Goal: Task Accomplishment & Management: Complete application form

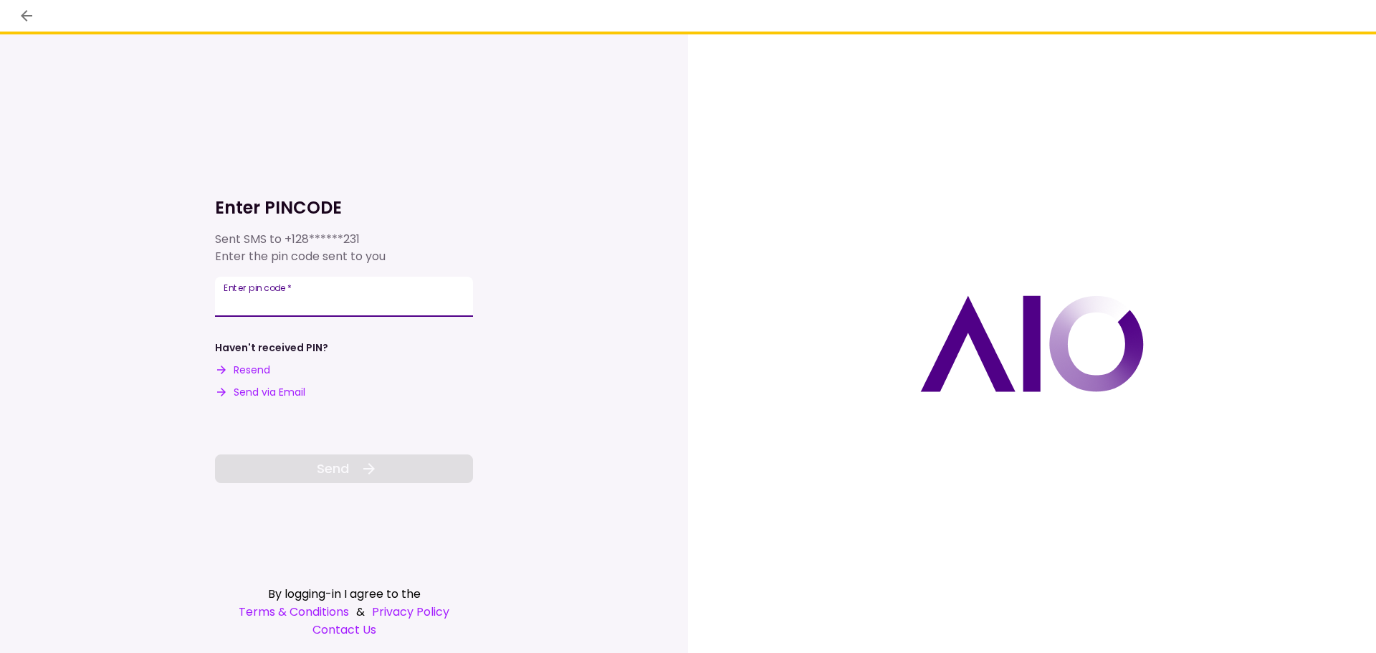
click at [348, 298] on input "Enter pin code   *" at bounding box center [344, 297] width 258 height 40
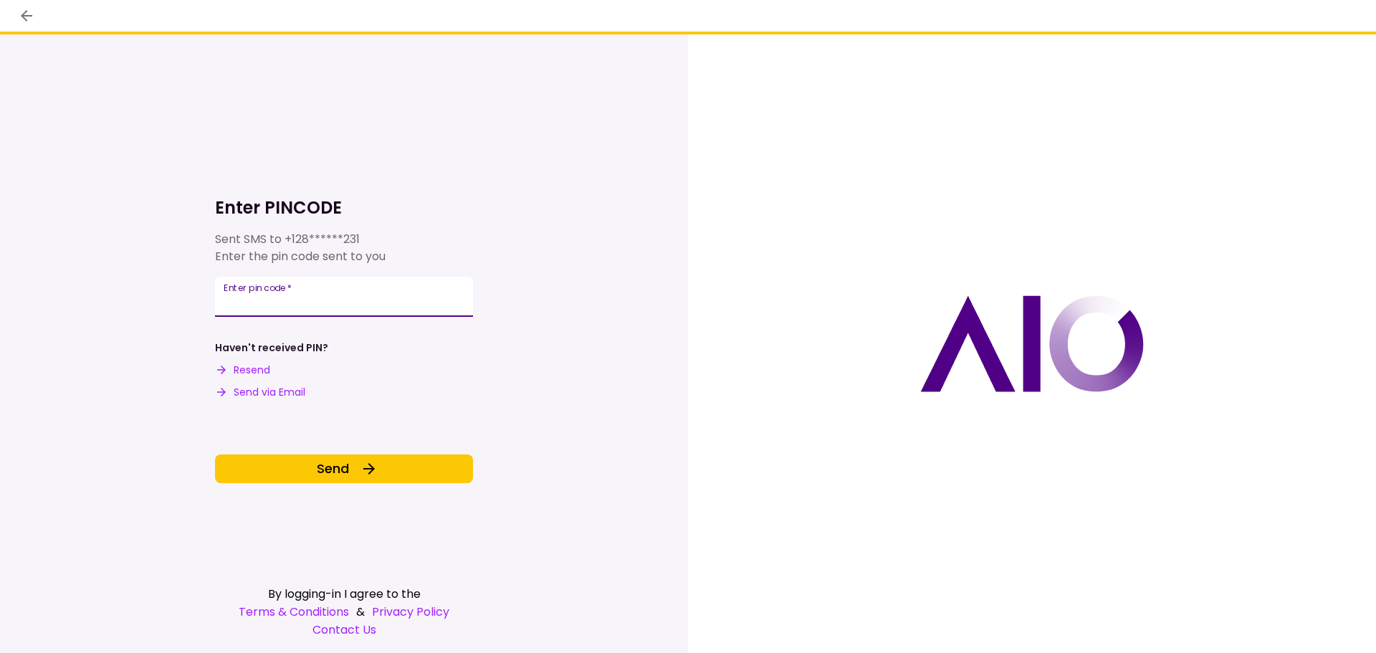
type input "******"
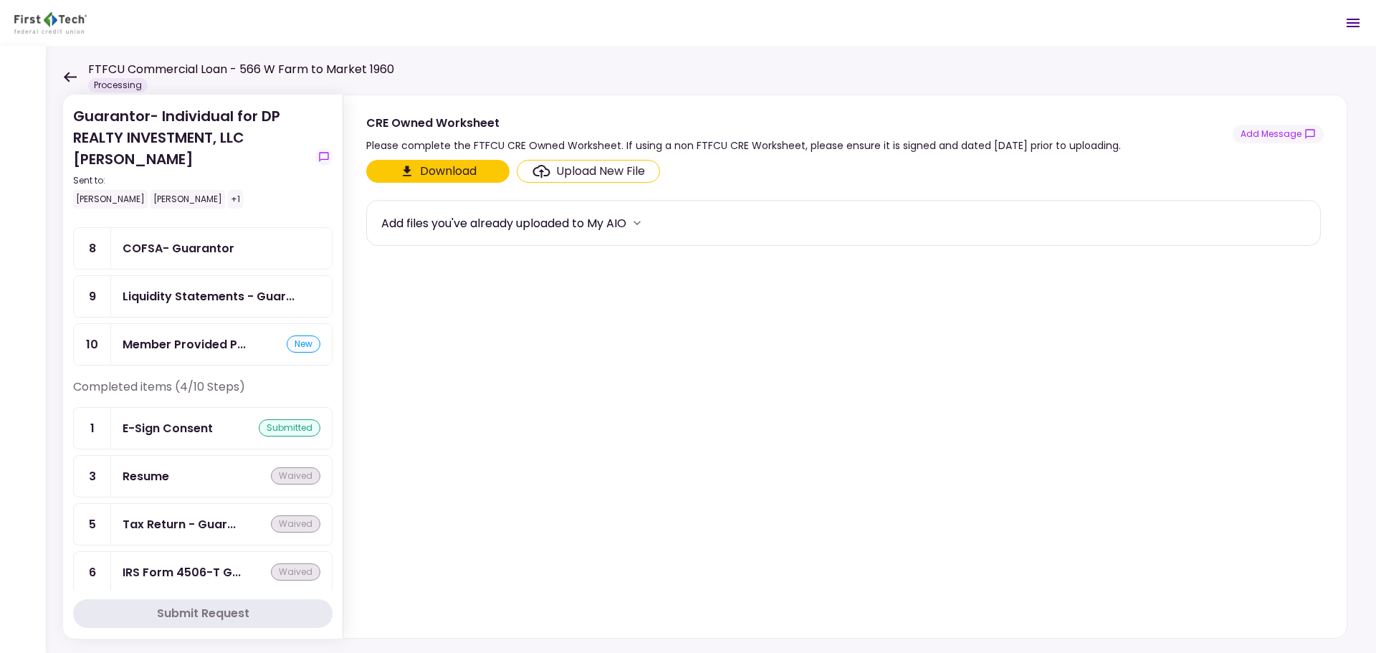
scroll to position [187, 0]
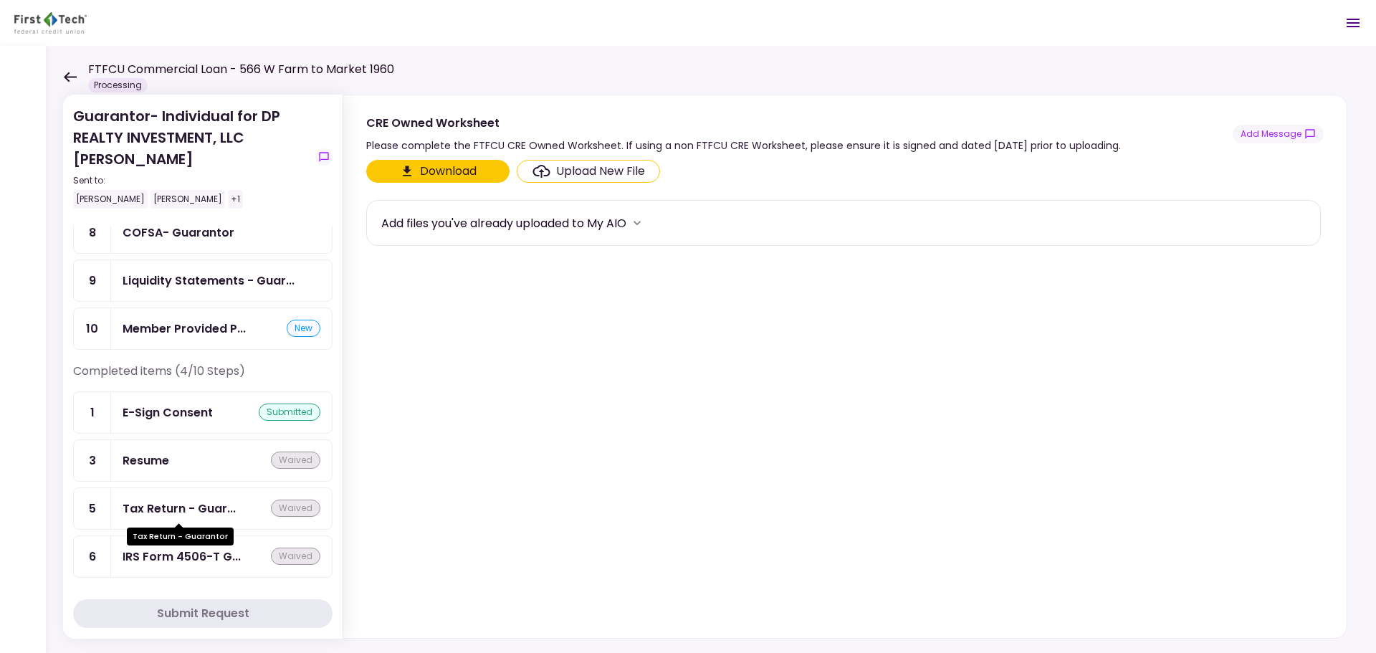
click at [163, 506] on div "Tax Return - Guar..." at bounding box center [179, 509] width 113 height 18
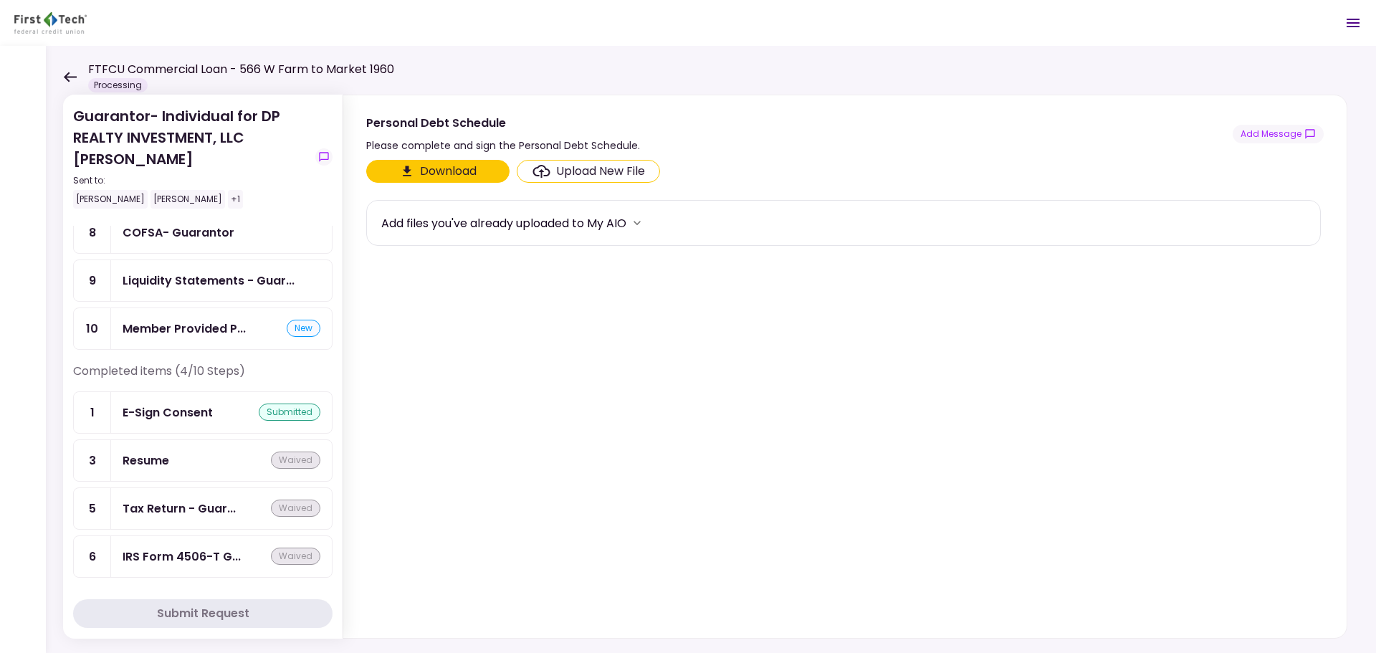
click at [158, 270] on div "Liquidity Statements - Guar..." at bounding box center [221, 280] width 221 height 41
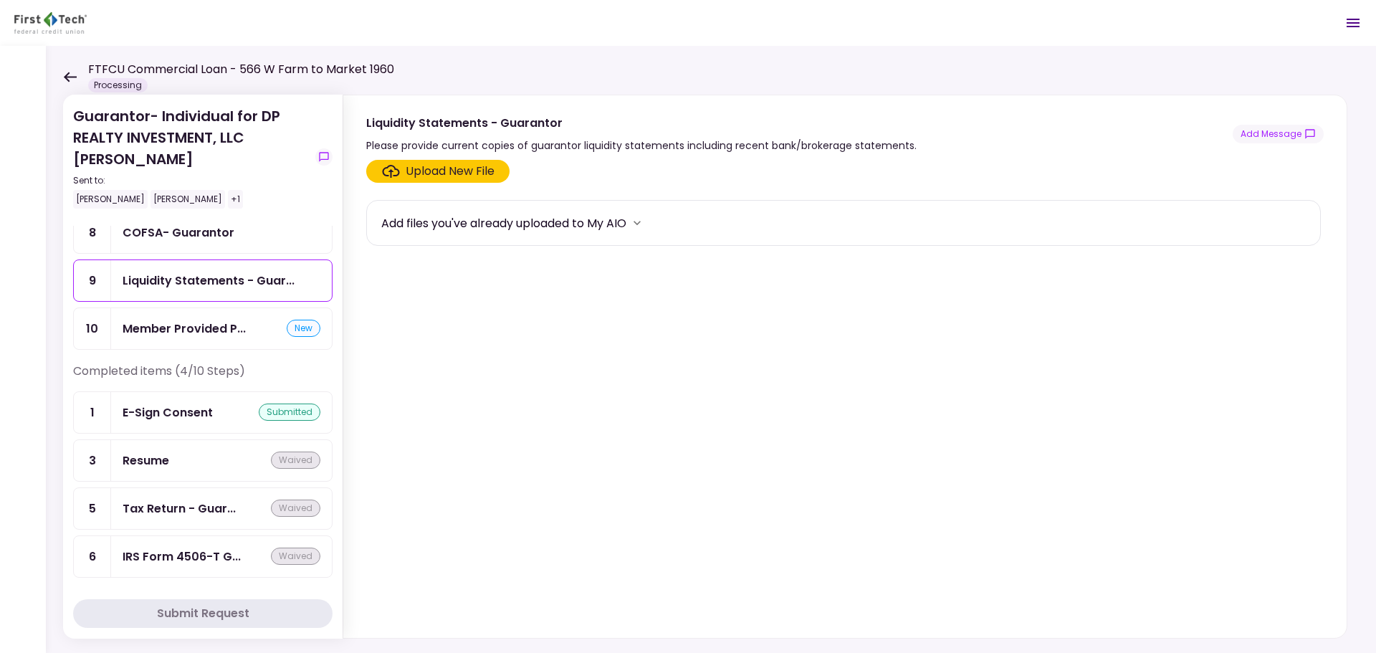
click at [452, 173] on div "Upload New File" at bounding box center [450, 171] width 89 height 17
click at [0, 0] on input "Upload New File" at bounding box center [0, 0] width 0 height 0
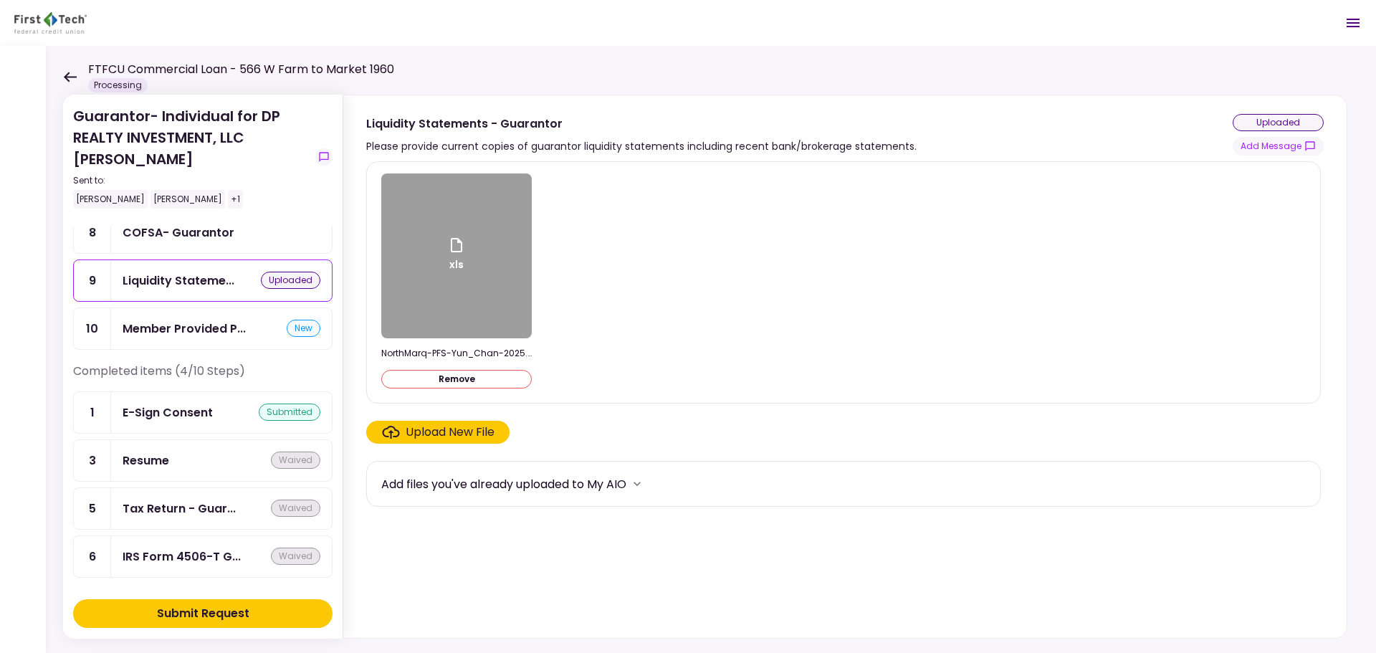
click at [454, 381] on button "Remove" at bounding box center [456, 379] width 151 height 19
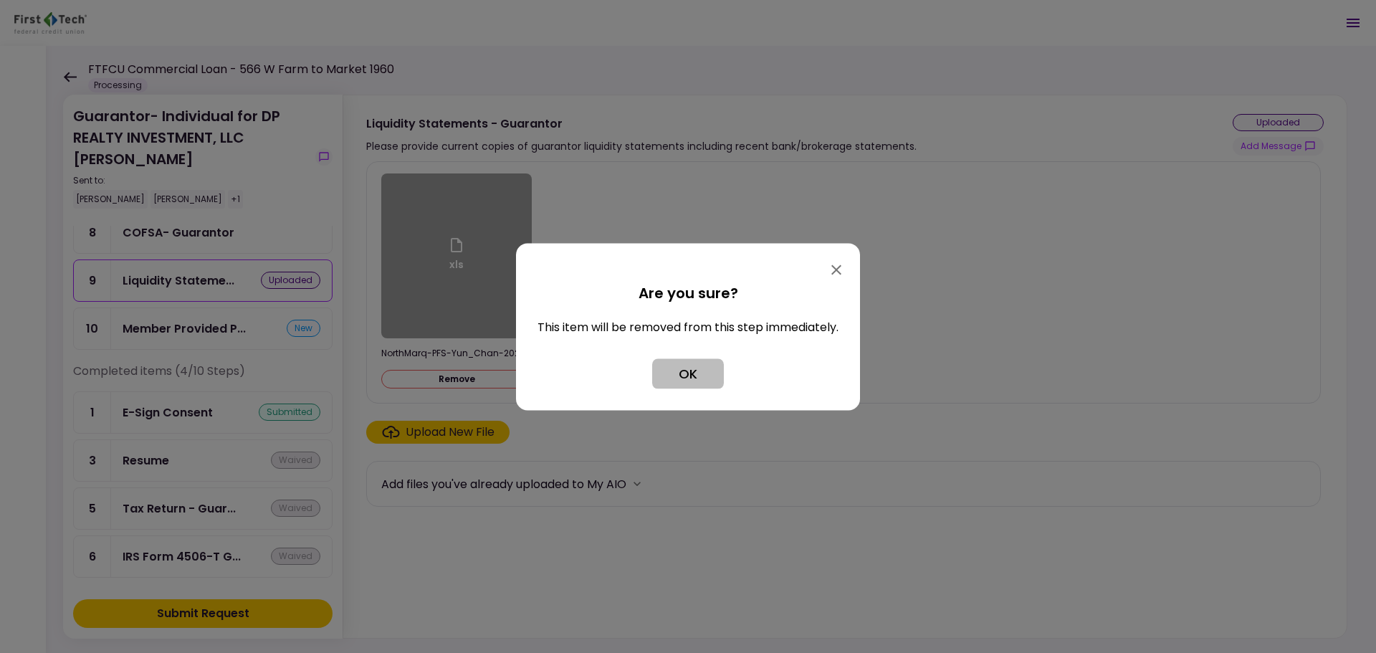
click at [674, 364] on button "OK" at bounding box center [688, 373] width 72 height 30
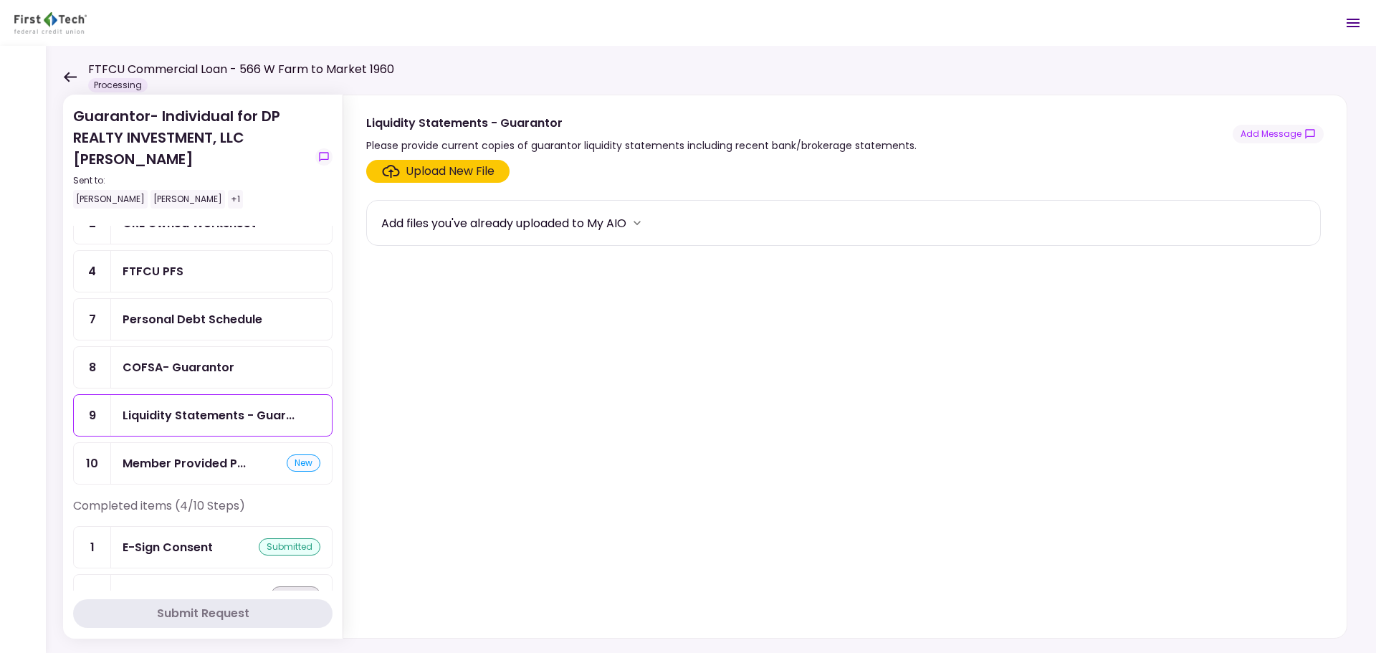
scroll to position [44, 0]
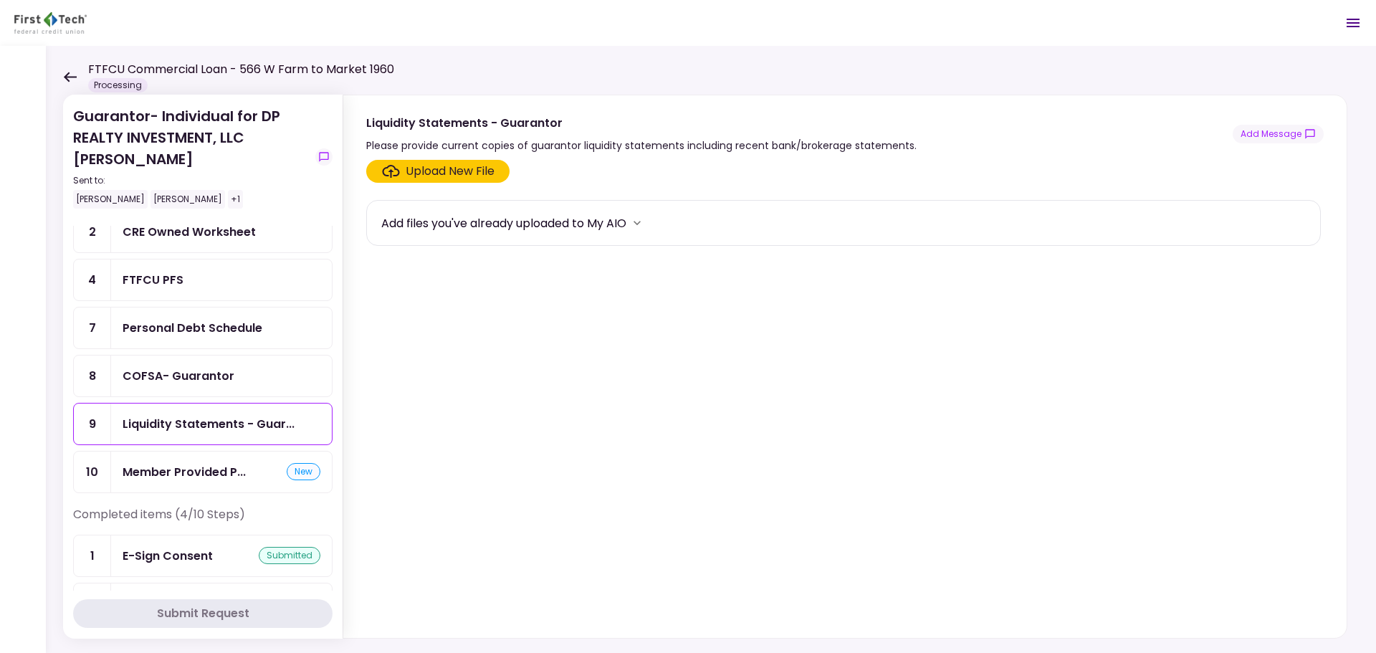
click at [168, 282] on div "FTFCU PFS" at bounding box center [153, 280] width 61 height 18
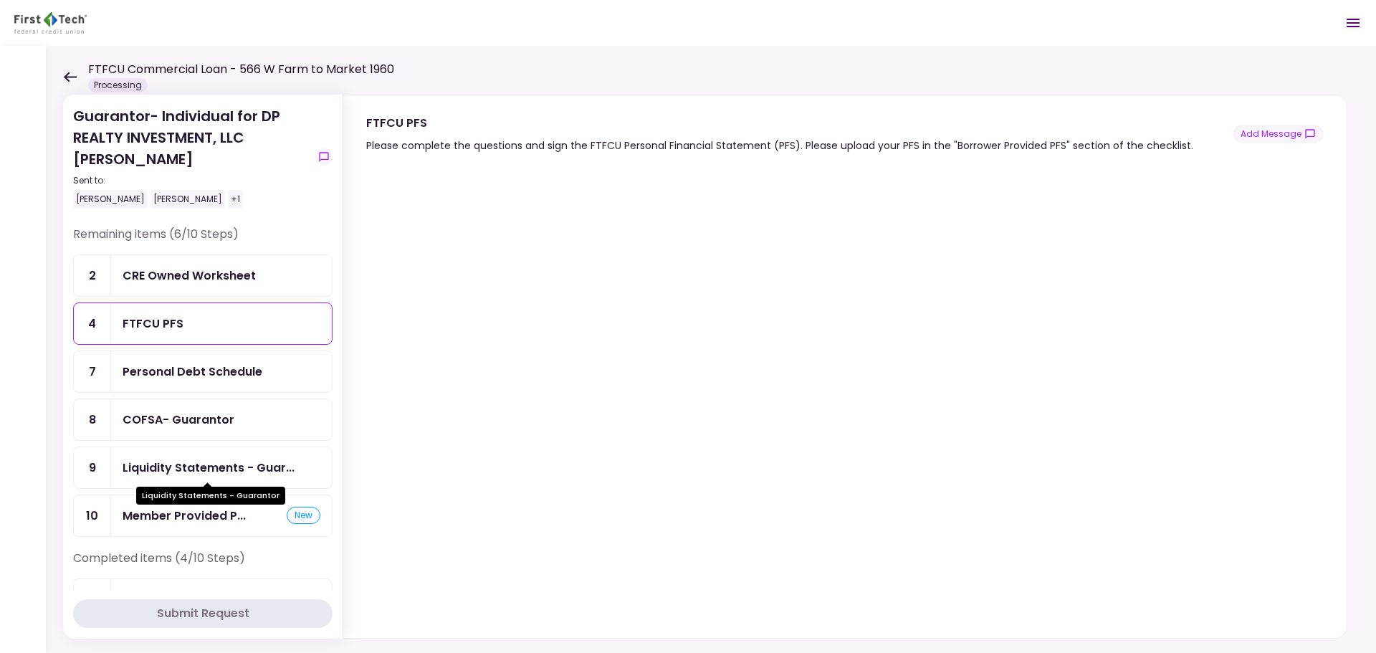
click at [182, 464] on div "Liquidity Statements - Guar..." at bounding box center [209, 468] width 172 height 18
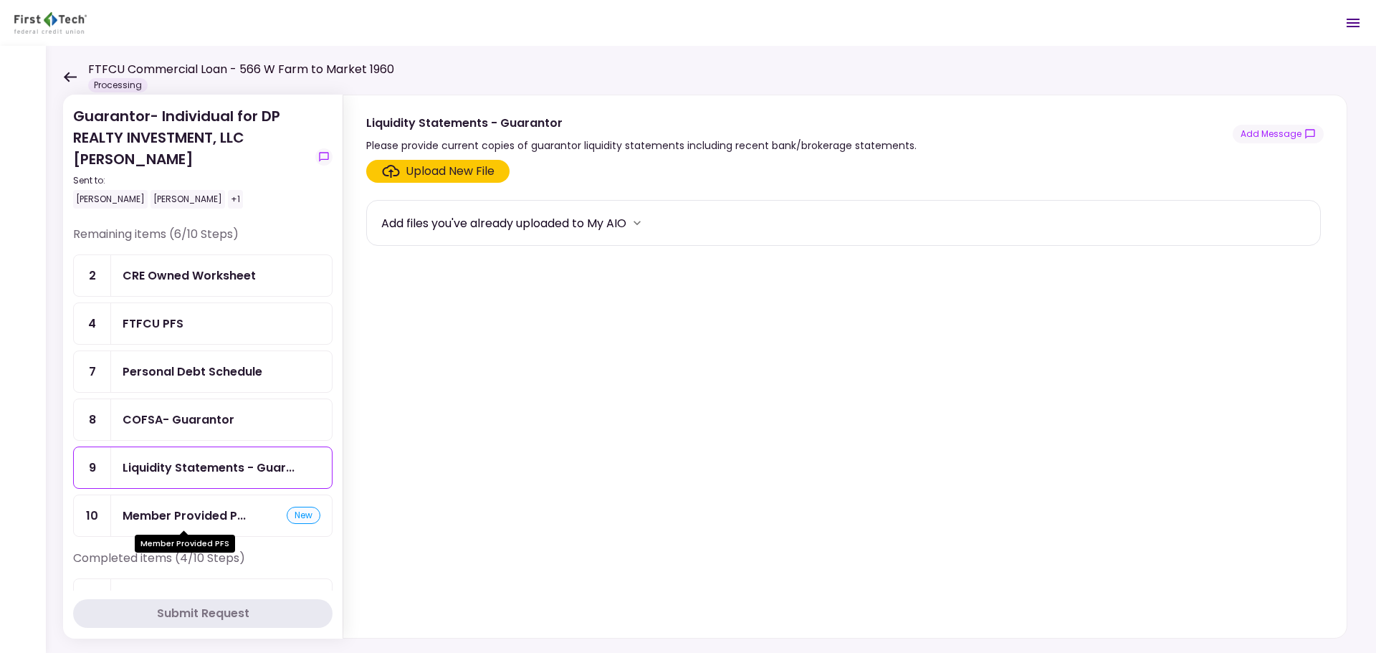
click at [181, 509] on div "Member Provided P..." at bounding box center [184, 516] width 123 height 18
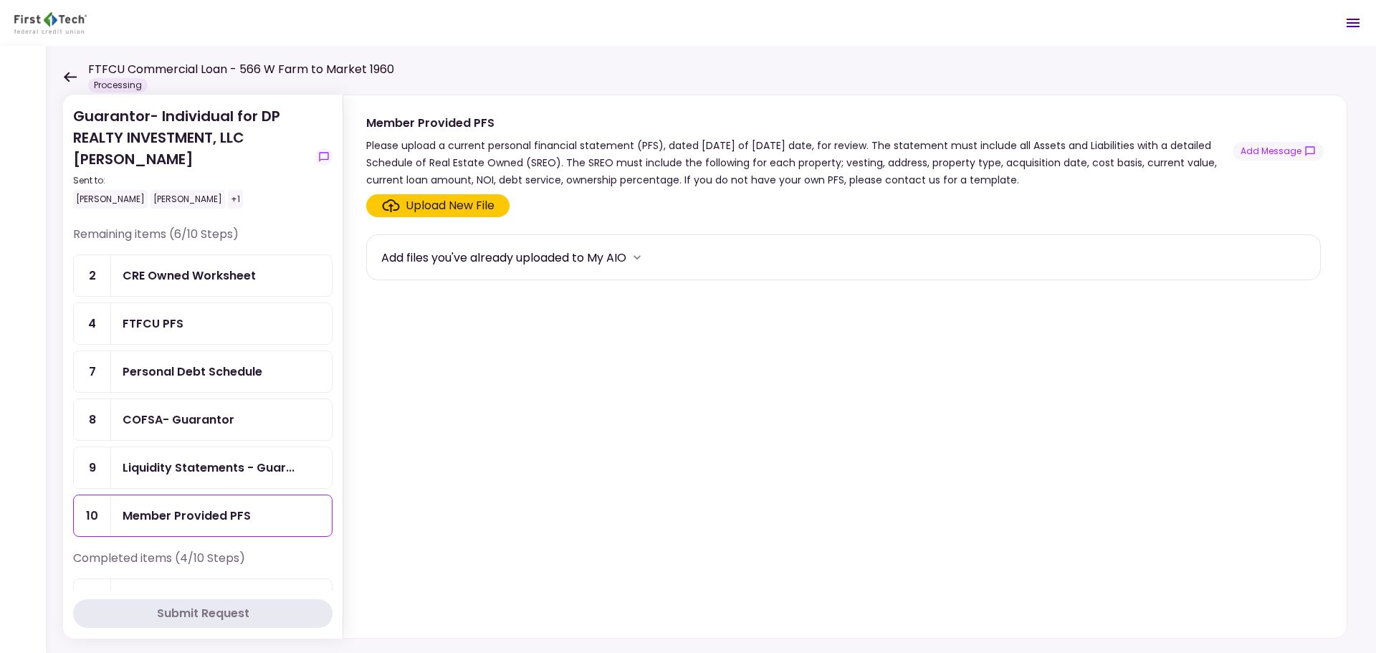
click at [464, 207] on div "Upload New File" at bounding box center [450, 205] width 89 height 17
click at [0, 0] on input "Upload New File" at bounding box center [0, 0] width 0 height 0
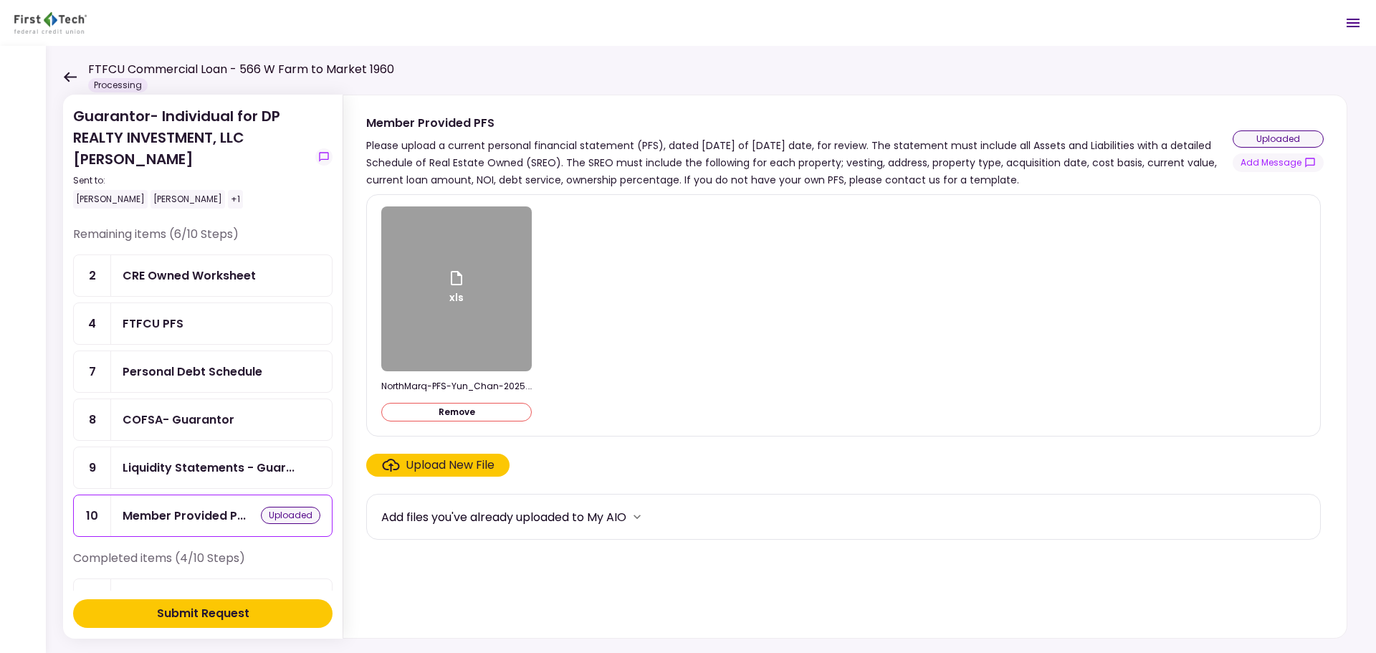
click at [67, 77] on icon at bounding box center [70, 77] width 13 height 10
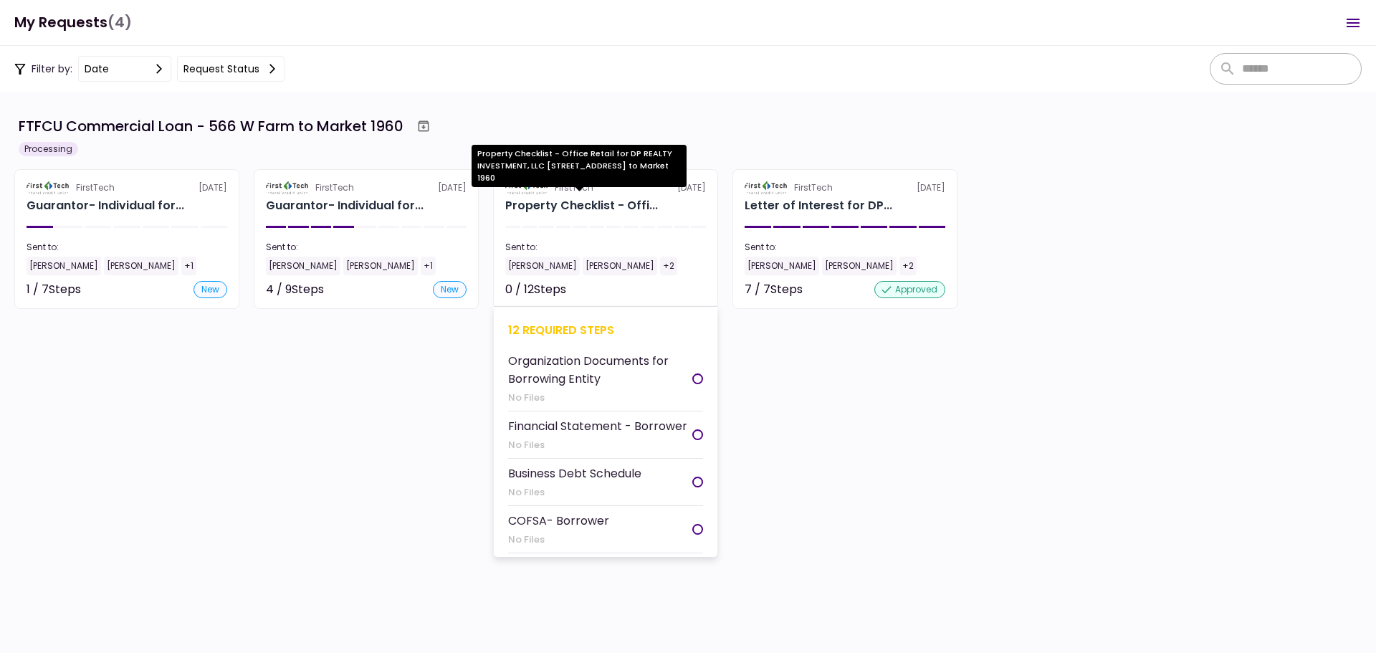
click at [575, 206] on div "Property Checklist - Offi..." at bounding box center [581, 205] width 153 height 17
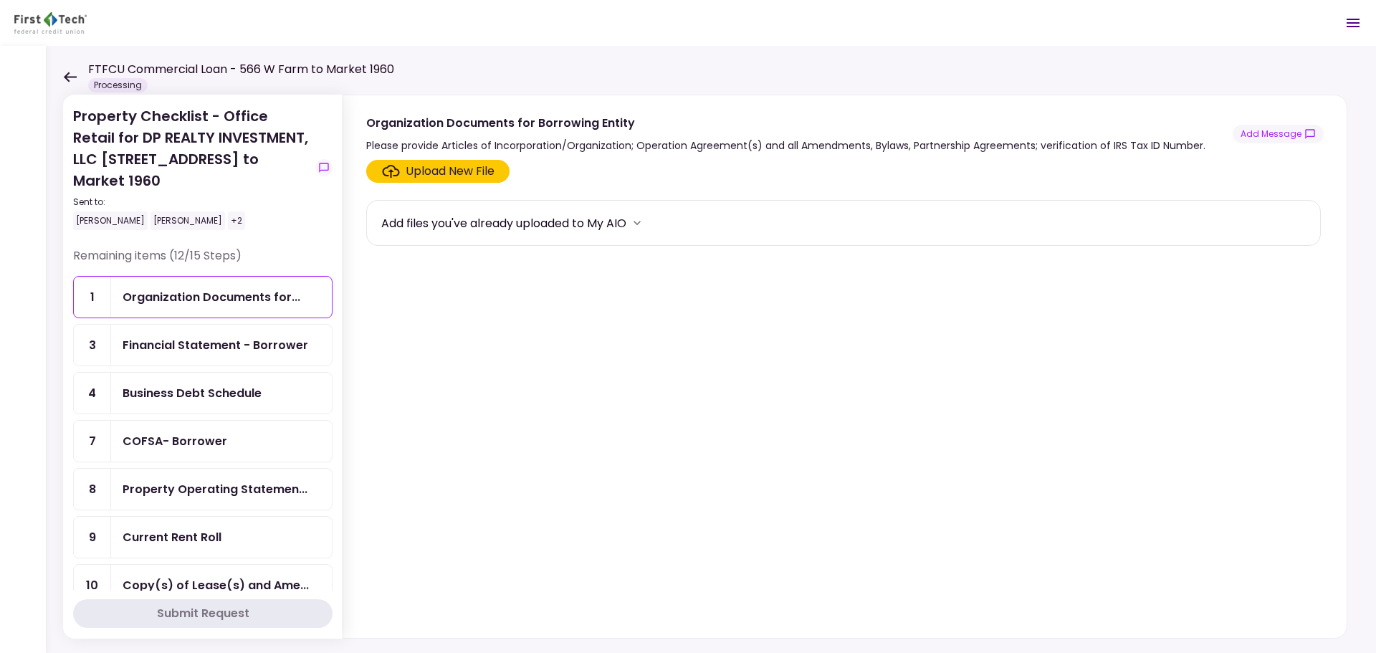
click at [436, 174] on div "Upload New File" at bounding box center [450, 171] width 89 height 17
click at [0, 0] on input "Upload New File" at bounding box center [0, 0] width 0 height 0
click at [244, 336] on div "Financial Statement - Borrower" at bounding box center [216, 345] width 186 height 18
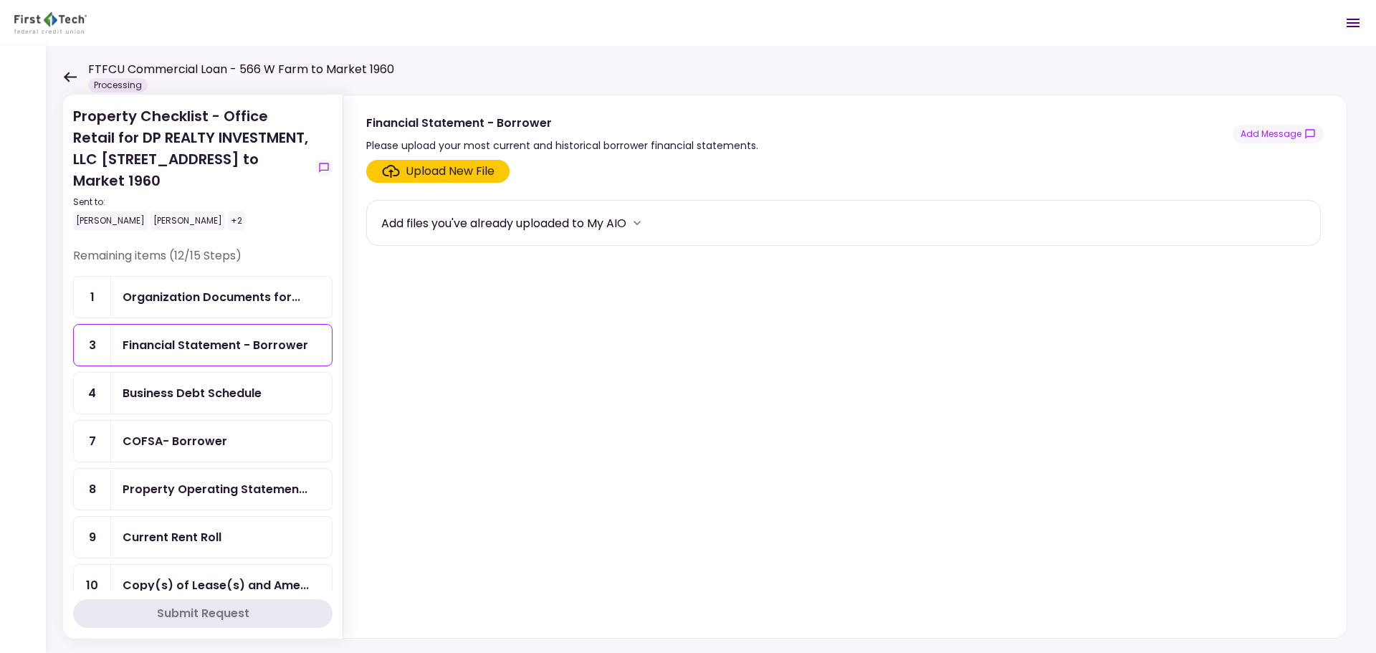
click at [417, 173] on div "Upload New File" at bounding box center [450, 171] width 89 height 17
click at [0, 0] on input "Upload New File" at bounding box center [0, 0] width 0 height 0
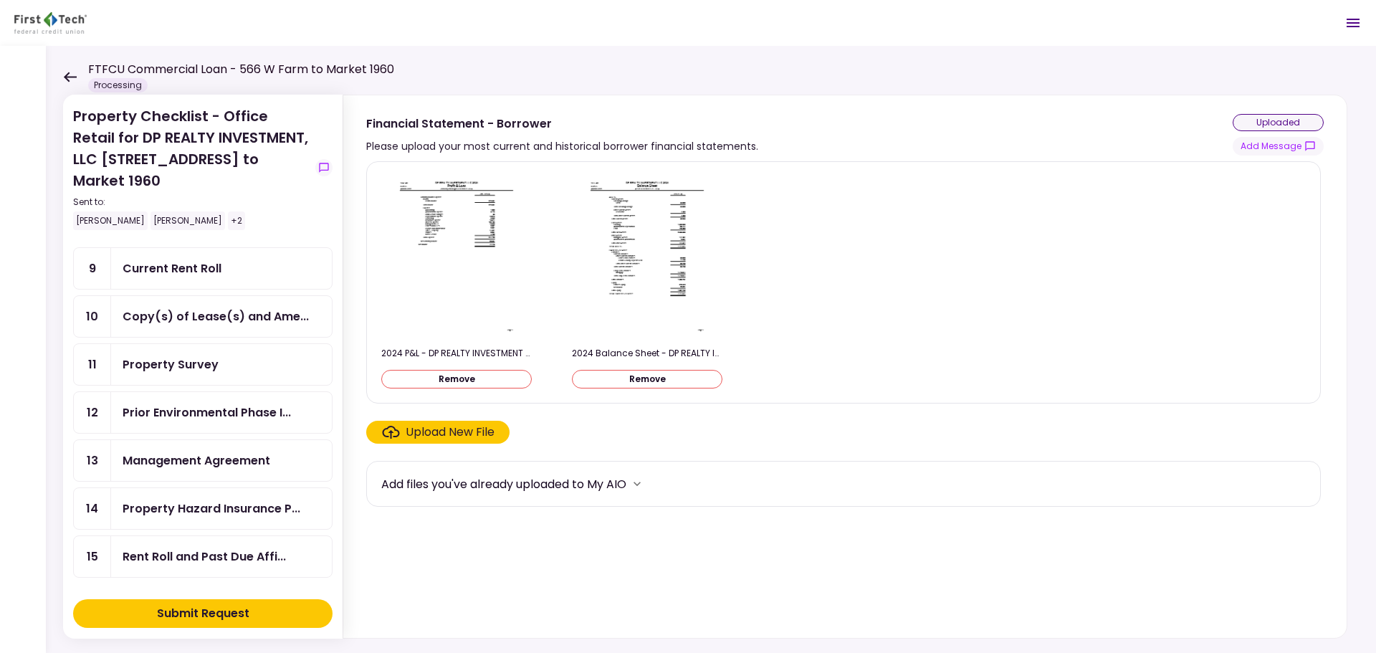
scroll to position [69, 0]
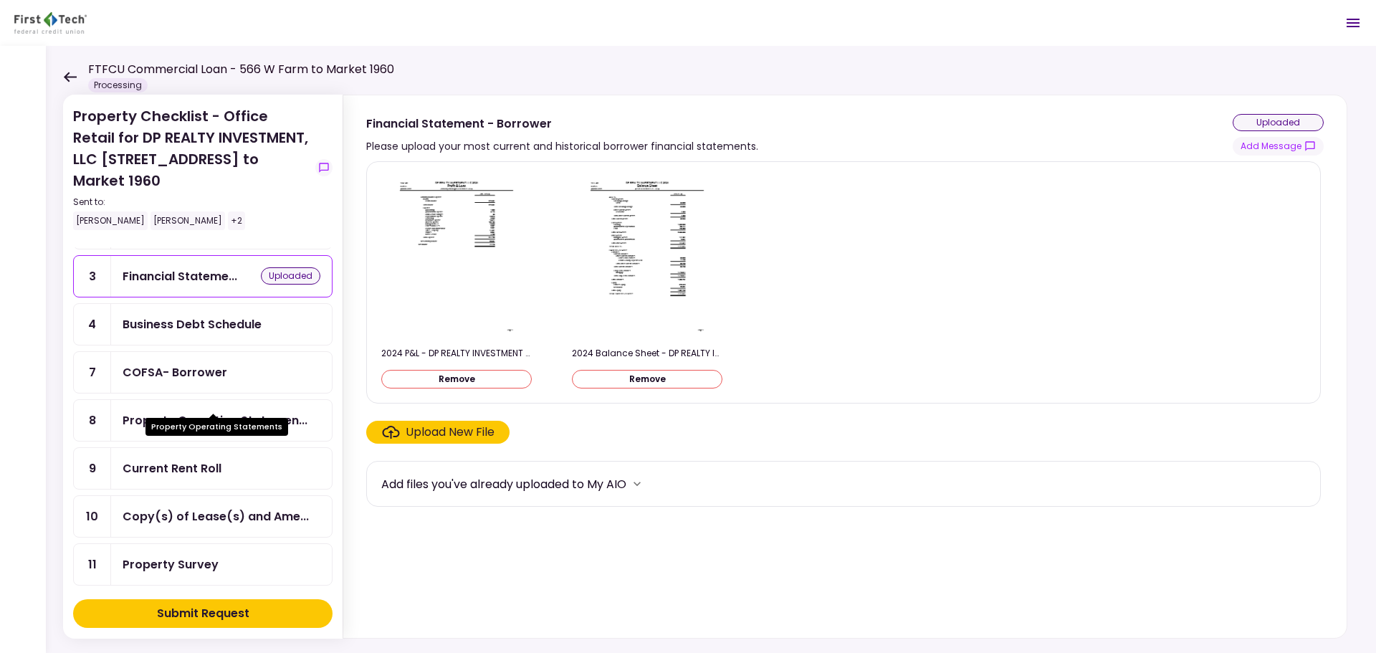
click at [198, 411] on div "Property Operating Statemen..." at bounding box center [215, 420] width 185 height 18
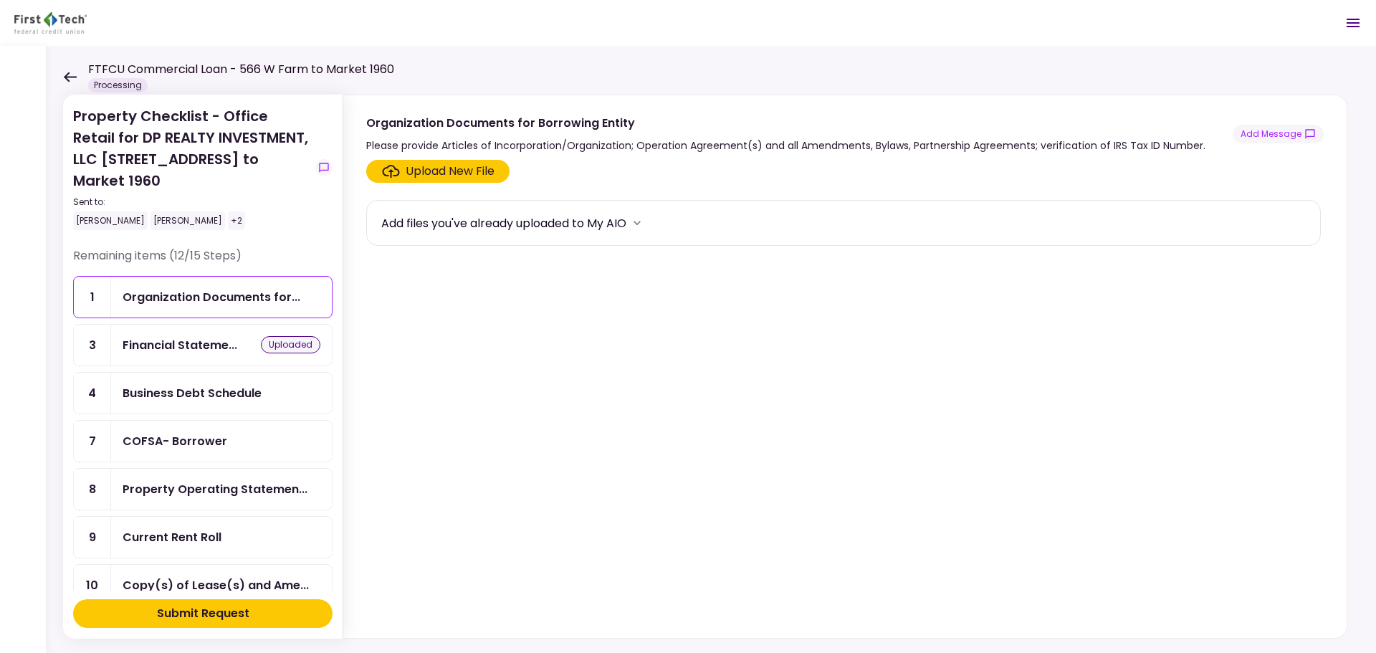
click at [65, 75] on icon at bounding box center [70, 77] width 13 height 10
